Goal: Task Accomplishment & Management: Use online tool/utility

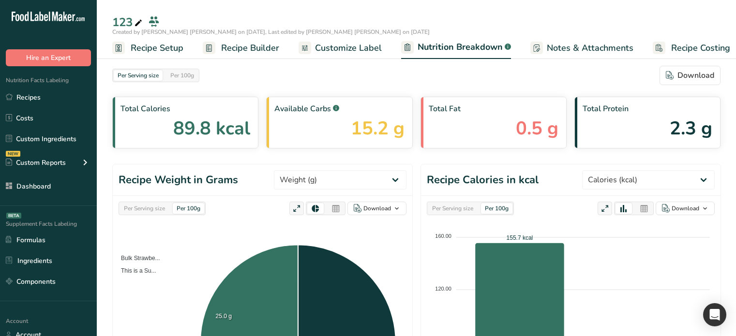
select select "Calories"
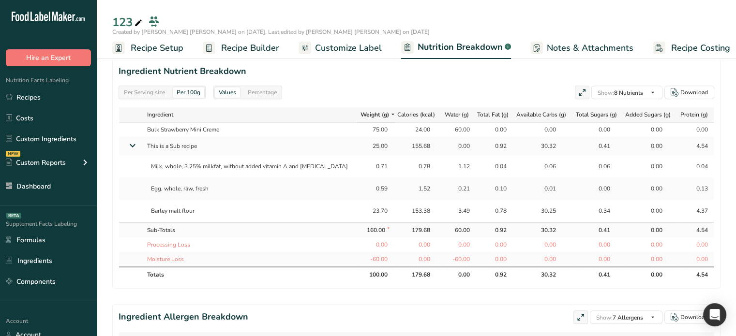
scroll to position [0, 9]
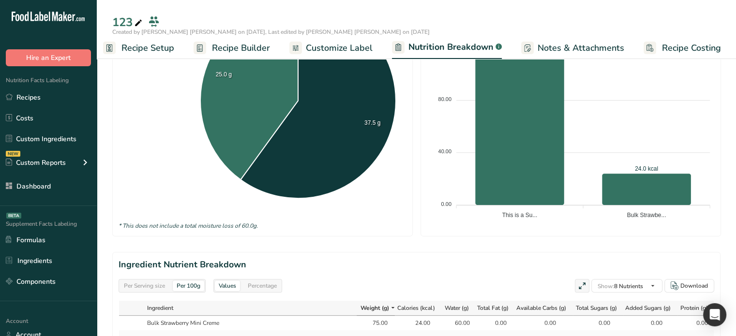
click at [340, 45] on span "Customize Label" at bounding box center [339, 48] width 67 height 13
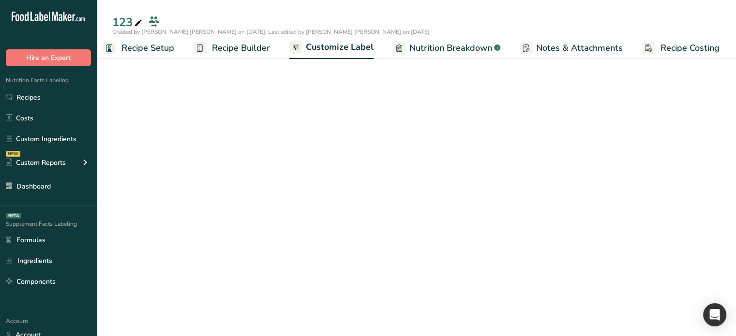
scroll to position [0, 8]
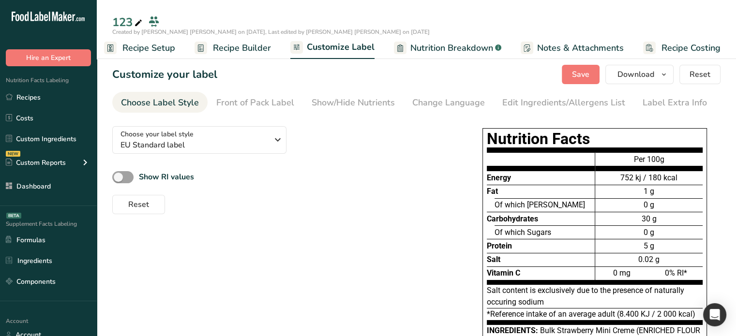
click at [243, 48] on span "Recipe Builder" at bounding box center [242, 48] width 58 height 13
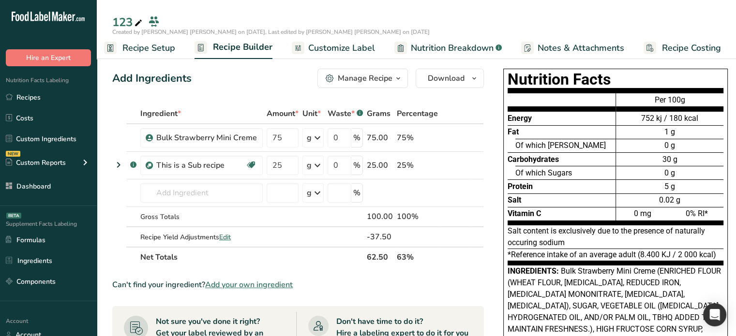
click at [303, 50] on link "Customize Label" at bounding box center [333, 48] width 83 height 22
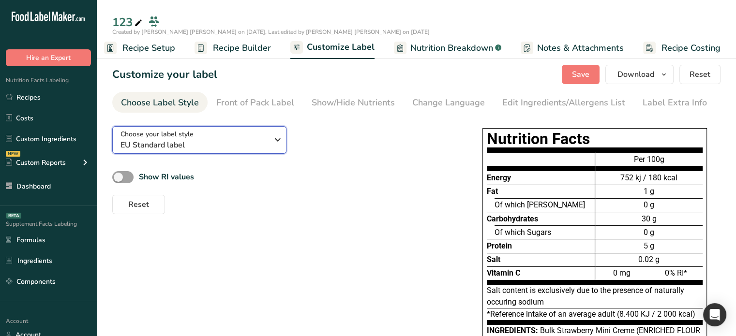
click at [263, 134] on div "Choose your label style EU Standard label" at bounding box center [194, 140] width 148 height 22
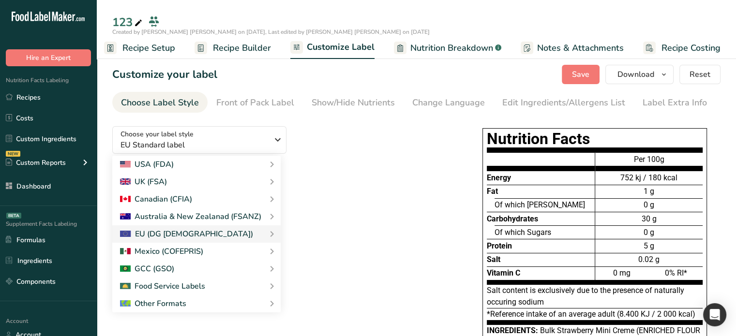
click at [438, 236] on div "Choose your label style EU Standard label USA (FDA) Standard FDA label Tabular …" at bounding box center [416, 304] width 608 height 370
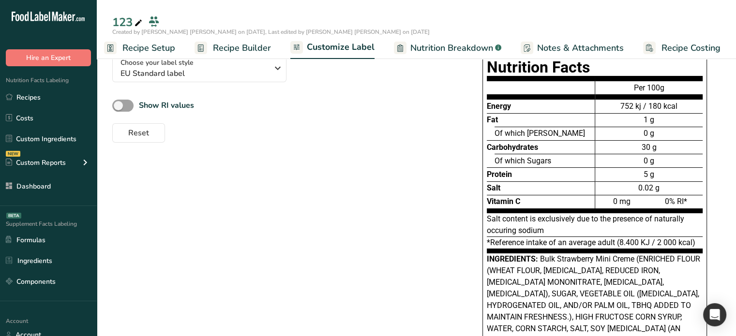
scroll to position [10, 0]
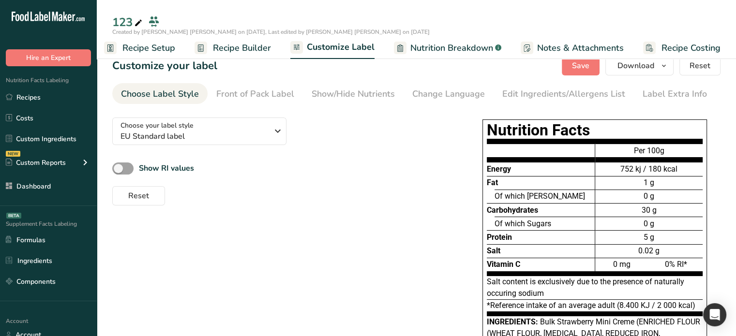
click at [234, 48] on span "Recipe Builder" at bounding box center [242, 48] width 58 height 13
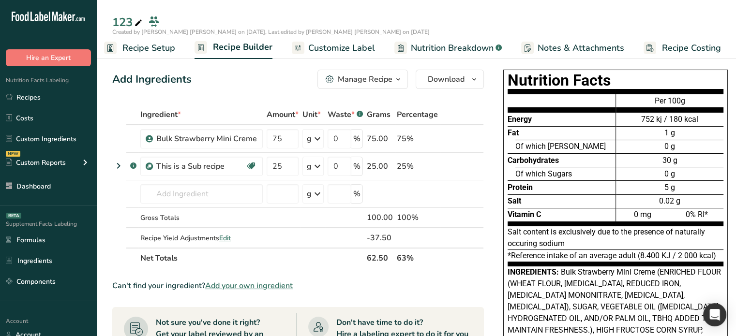
click at [441, 51] on span "Nutrition Breakdown" at bounding box center [452, 48] width 83 height 13
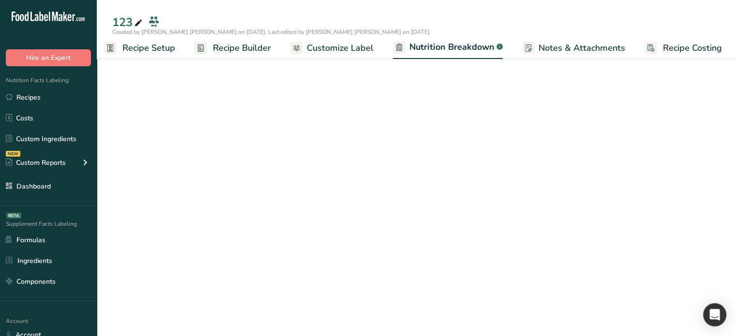
scroll to position [0, 9]
select select "Calories"
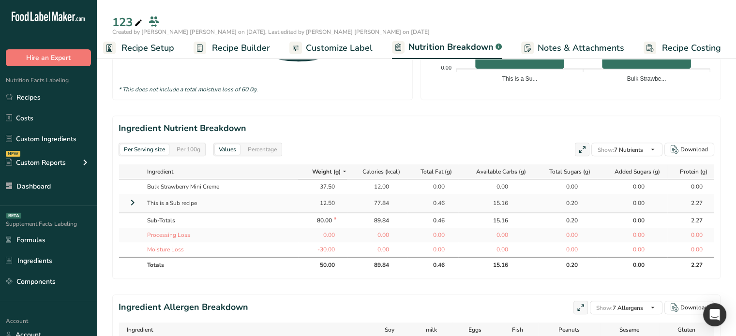
scroll to position [387, 0]
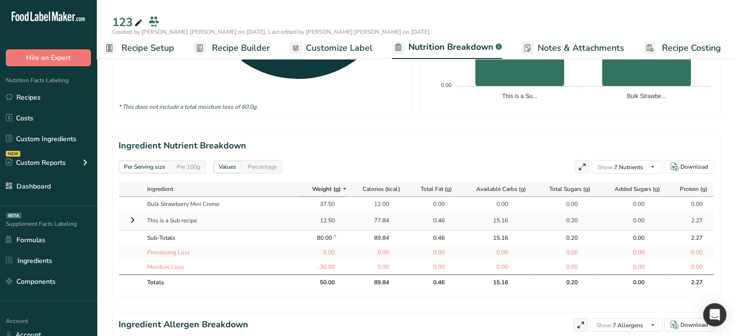
click at [243, 48] on span "Recipe Builder" at bounding box center [241, 48] width 58 height 13
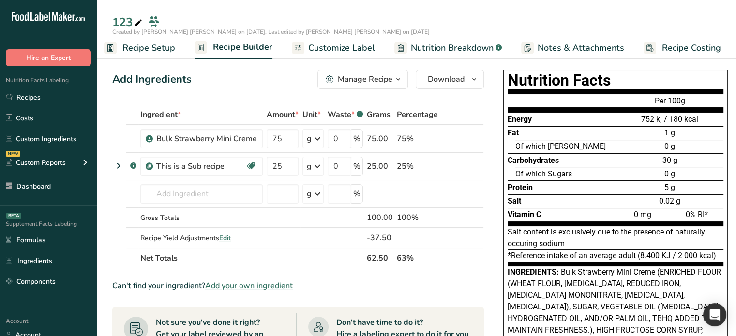
click at [454, 46] on span "Nutrition Breakdown" at bounding box center [452, 48] width 83 height 13
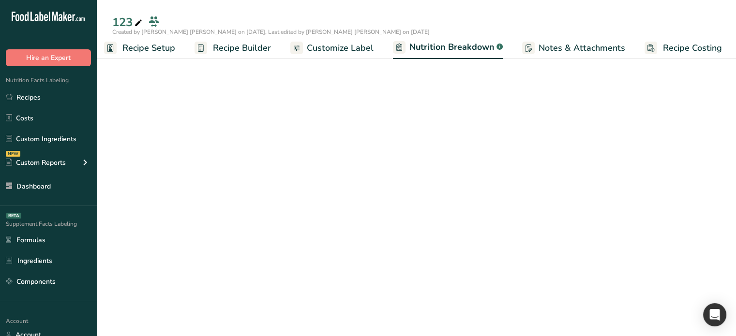
scroll to position [0, 9]
select select "Calories"
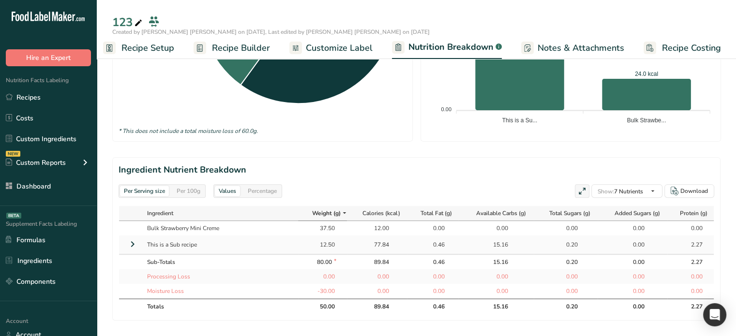
scroll to position [339, 0]
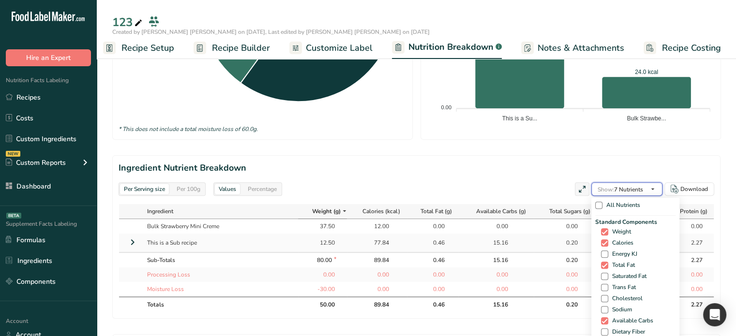
click at [648, 183] on span "button" at bounding box center [653, 189] width 12 height 12
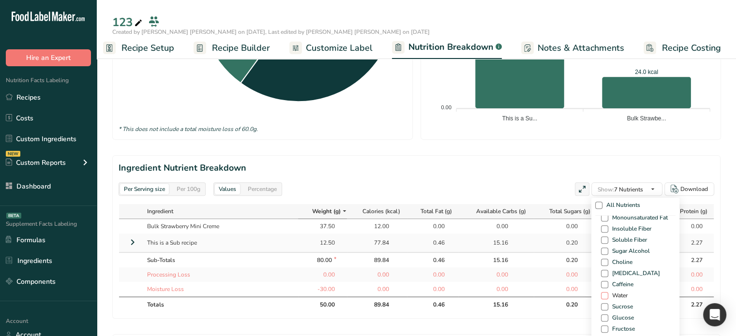
click at [606, 293] on span at bounding box center [604, 295] width 7 height 7
click at [606, 293] on input "Water" at bounding box center [604, 296] width 6 height 6
checkbox input "true"
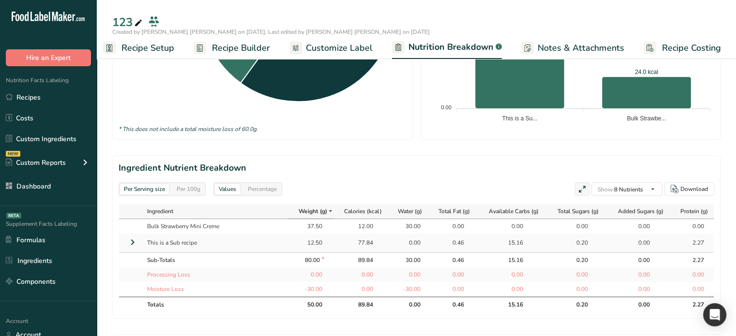
click at [454, 259] on div "0.46" at bounding box center [452, 260] width 24 height 9
click at [227, 43] on span "Recipe Builder" at bounding box center [241, 48] width 58 height 13
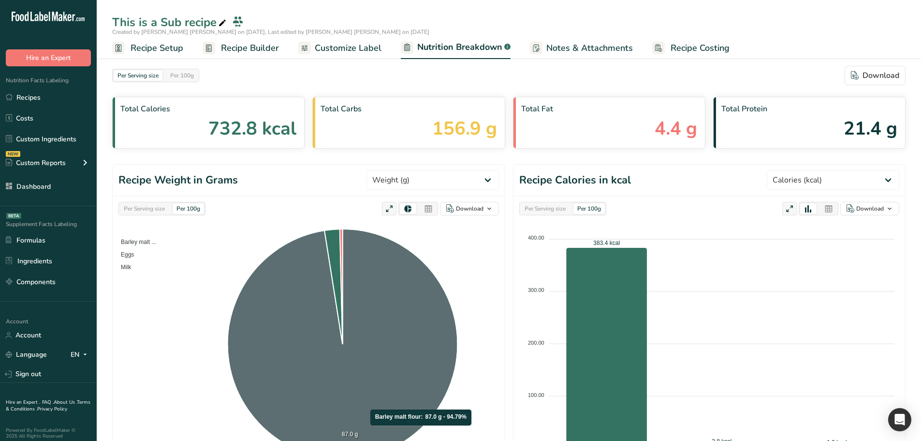
select select "Calories"
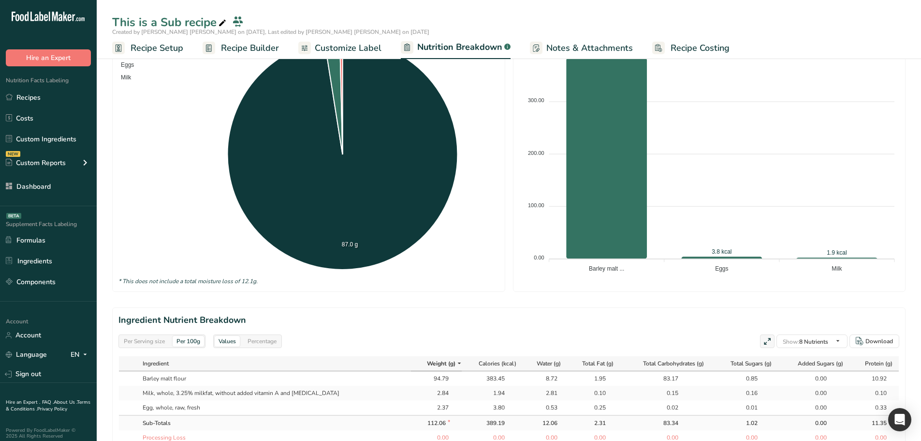
click at [260, 51] on span "Recipe Builder" at bounding box center [250, 48] width 58 height 13
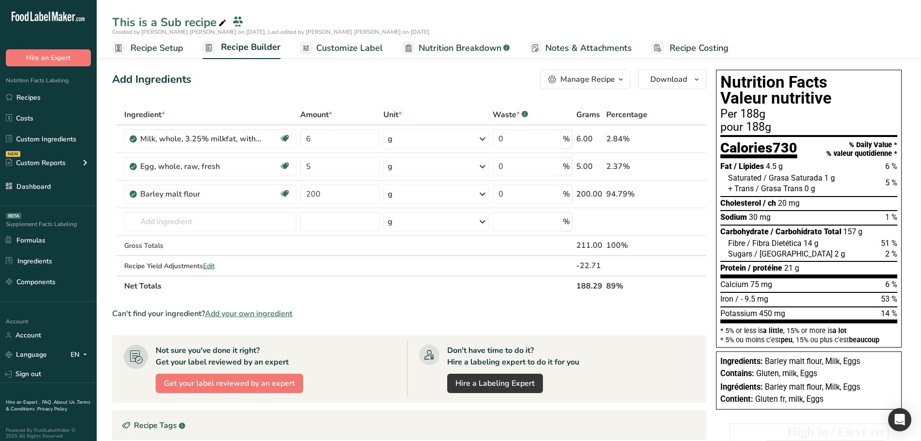
click at [620, 80] on icon "button" at bounding box center [621, 80] width 8 height 12
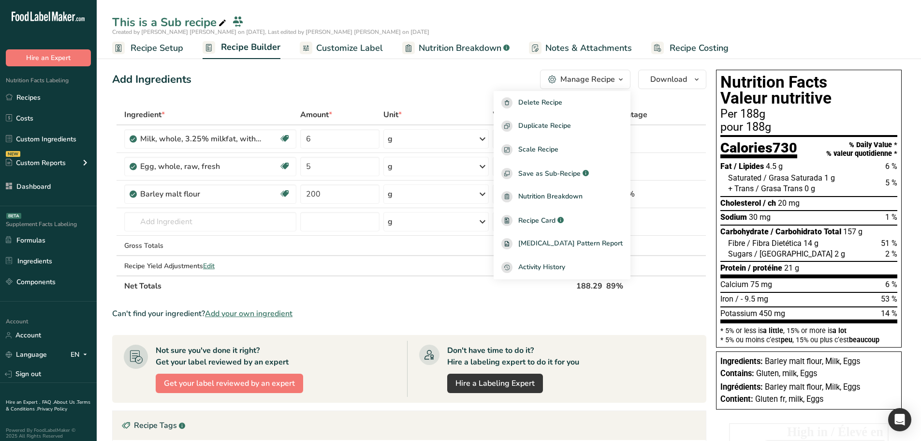
click at [416, 311] on div "Can't find your ingredient? Add your own ingredient" at bounding box center [409, 314] width 594 height 12
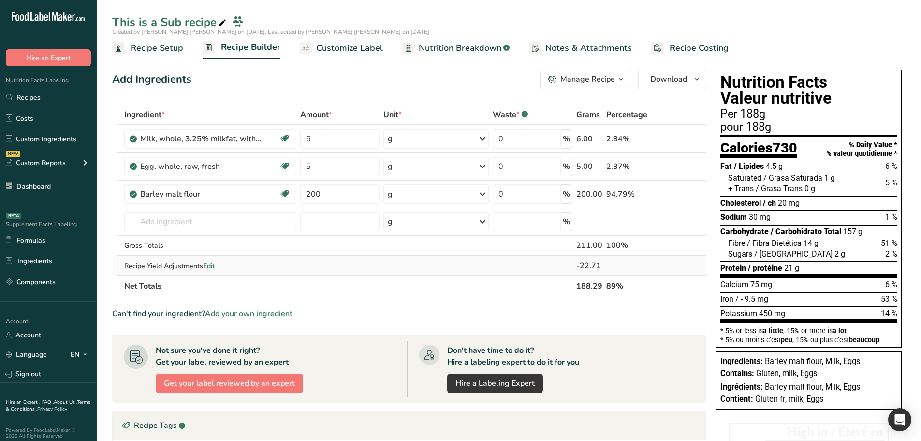
click at [213, 265] on span "Edit" at bounding box center [209, 265] width 12 height 9
click at [352, 50] on span "Customize Label" at bounding box center [349, 48] width 67 height 13
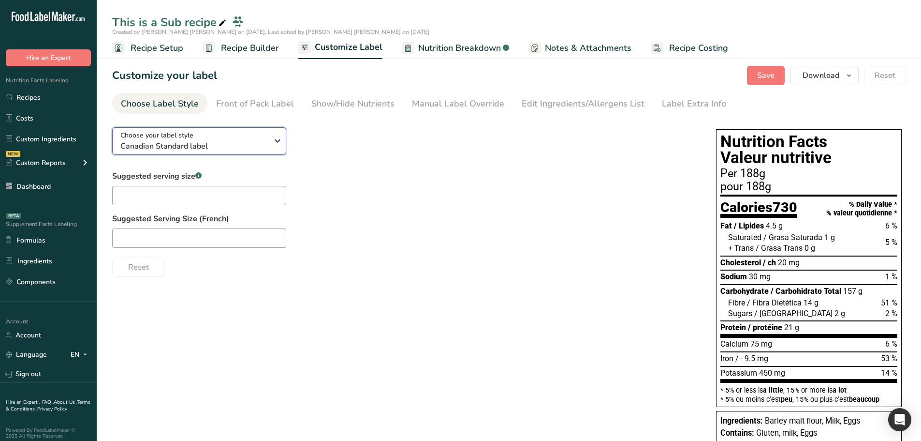
click at [272, 137] on icon "button" at bounding box center [278, 140] width 12 height 17
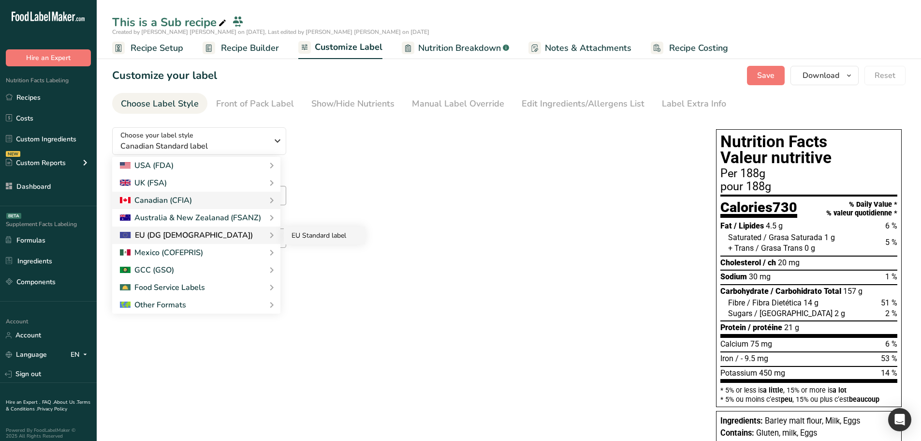
click at [342, 240] on link "EU Standard label" at bounding box center [324, 235] width 81 height 18
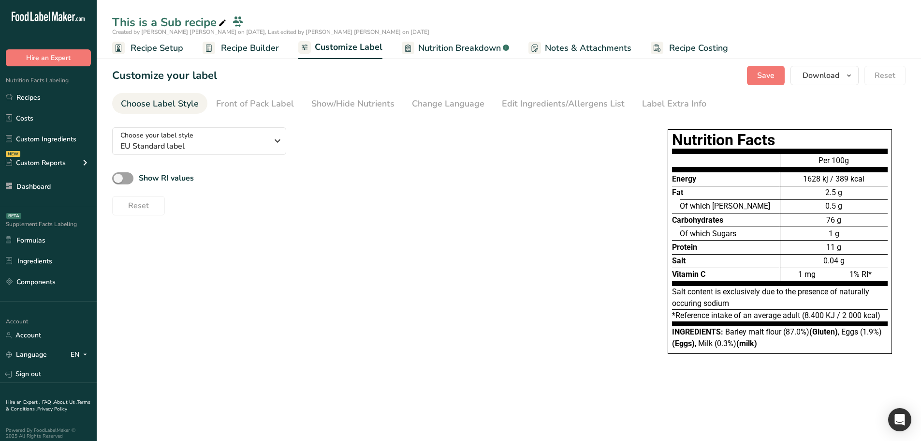
click at [467, 234] on div "Choose your label style EU Standard label USA (FDA) Standard FDA label Tabular …" at bounding box center [509, 245] width 794 height 253
click at [243, 48] on span "Recipe Builder" at bounding box center [250, 48] width 58 height 13
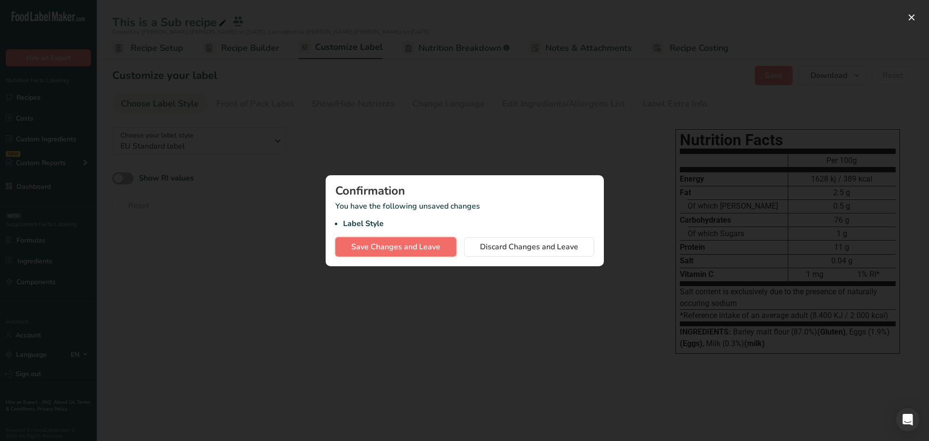
click at [420, 245] on span "Save Changes and Leave" at bounding box center [395, 247] width 89 height 12
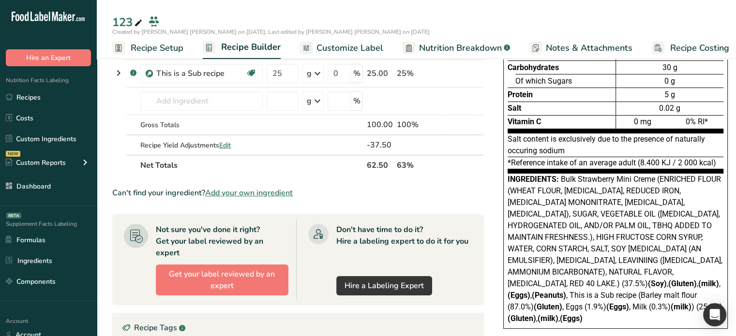
scroll to position [97, 0]
